Goal: Task Accomplishment & Management: Use online tool/utility

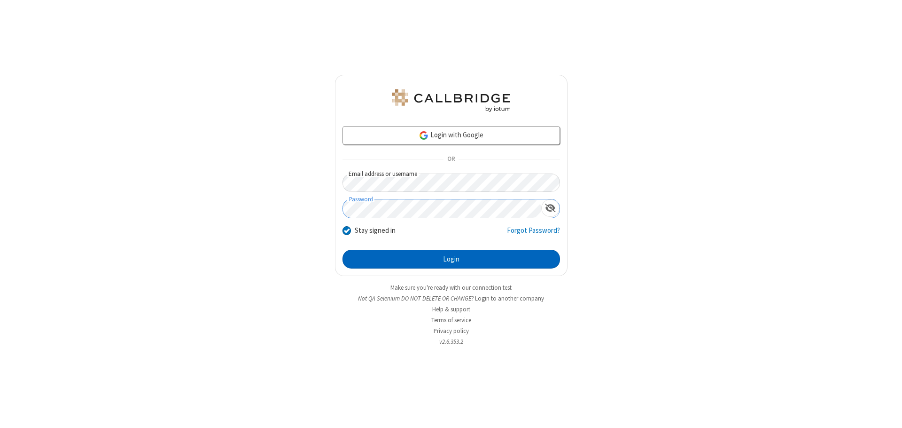
click at [451, 259] on button "Login" at bounding box center [452, 258] width 218 height 19
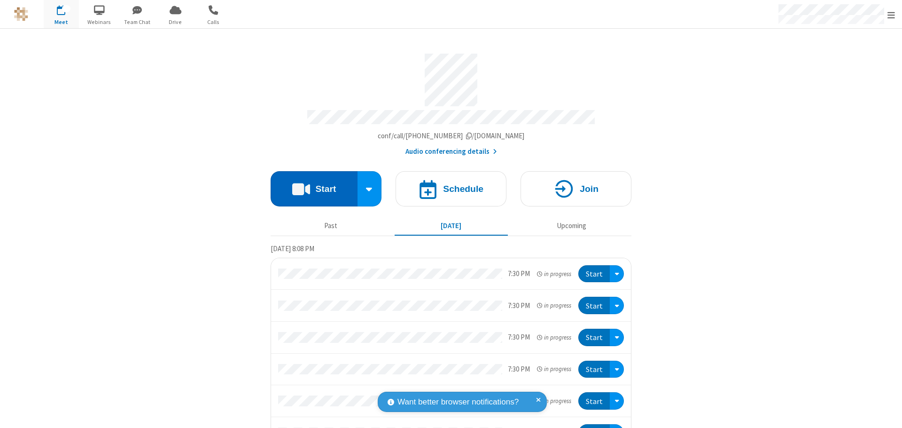
click at [310, 184] on button "Start" at bounding box center [314, 188] width 87 height 35
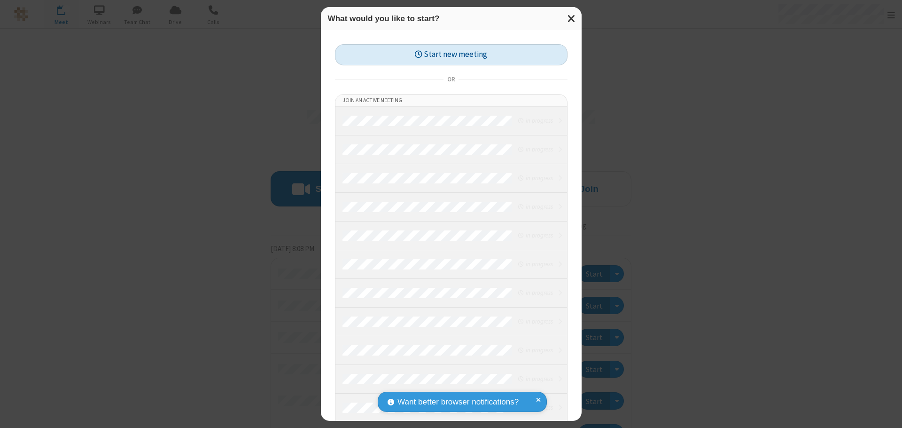
click at [451, 55] on button "Start new meeting" at bounding box center [451, 54] width 233 height 21
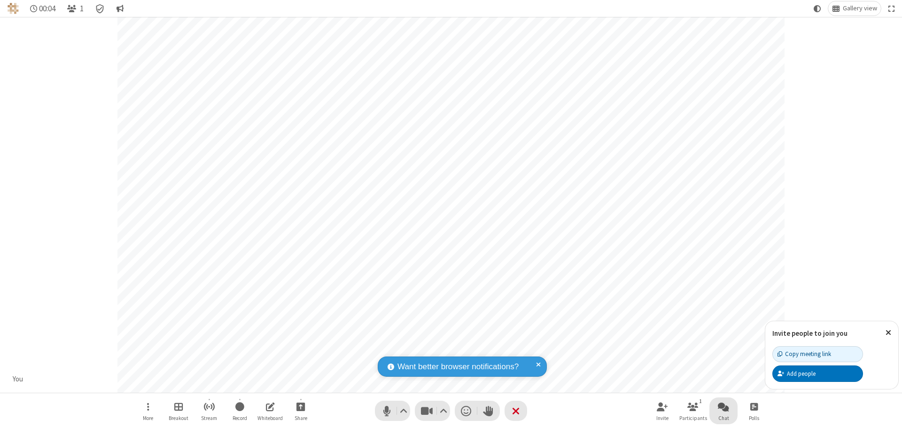
click at [724, 406] on span "Open chat" at bounding box center [723, 406] width 11 height 12
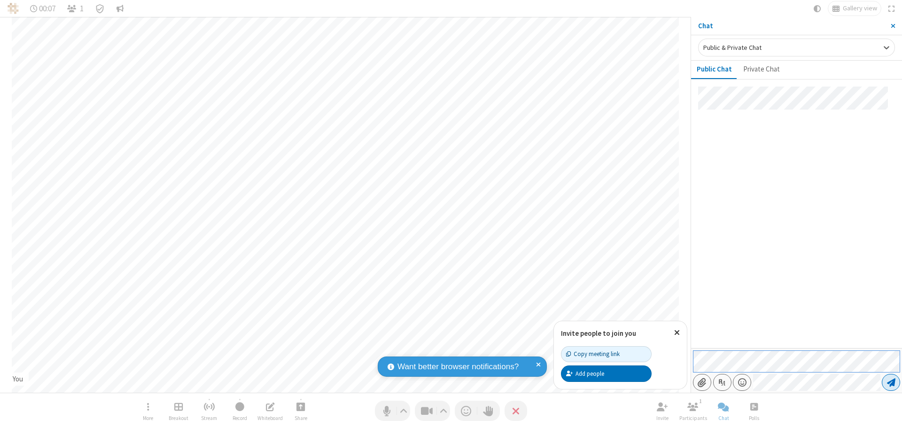
click at [891, 382] on span "Send message" at bounding box center [891, 381] width 8 height 9
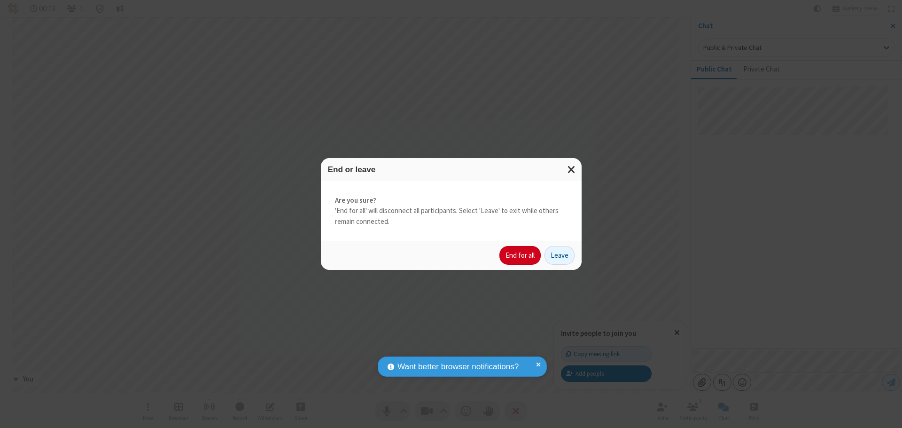
click at [521, 255] on button "End for all" at bounding box center [519, 255] width 41 height 19
